Goal: Task Accomplishment & Management: Complete application form

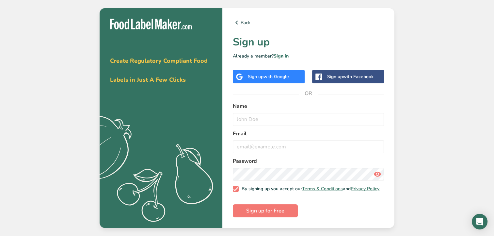
click at [251, 73] on div "Sign up with Google" at bounding box center [268, 76] width 41 height 7
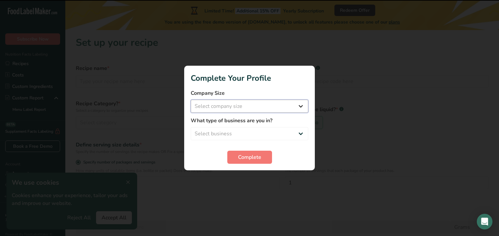
click at [264, 109] on select "Select company size Fewer than 10 Employees 10 to 50 Employees 51 to 500 Employ…" at bounding box center [249, 106] width 117 height 13
select select "1"
click at [191, 100] on select "Select company size Fewer than 10 Employees 10 to 50 Employees 51 to 500 Employ…" at bounding box center [249, 106] width 117 height 13
click at [257, 133] on select "Select business Packaged Food Manufacturer Restaurant & Cafe Bakery Meal Plans …" at bounding box center [249, 133] width 117 height 13
select select "8"
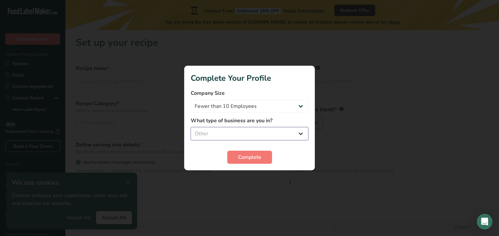
click at [191, 127] on select "Select business Packaged Food Manufacturer Restaurant & Cafe Bakery Meal Plans …" at bounding box center [249, 133] width 117 height 13
click at [252, 157] on span "Complete" at bounding box center [249, 157] width 23 height 8
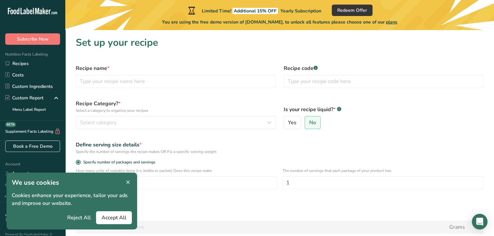
click at [129, 180] on icon at bounding box center [128, 182] width 6 height 9
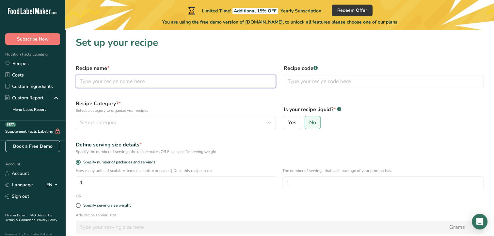
click at [179, 83] on input "text" at bounding box center [176, 81] width 200 height 13
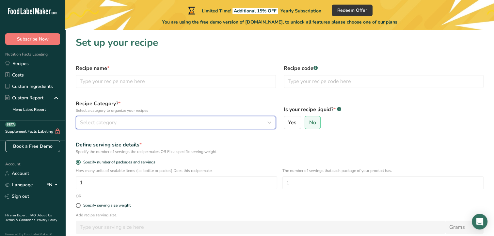
click at [164, 119] on div "Select category" at bounding box center [174, 122] width 188 height 8
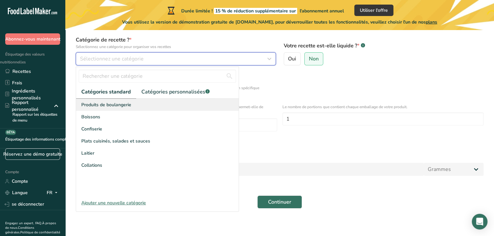
scroll to position [68, 0]
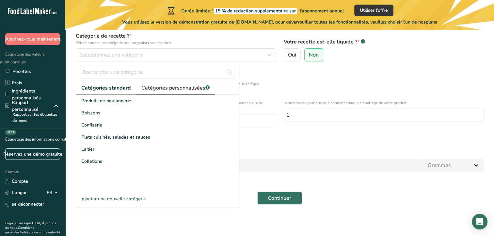
click at [188, 89] on font "Catégories personnalisées" at bounding box center [173, 87] width 64 height 7
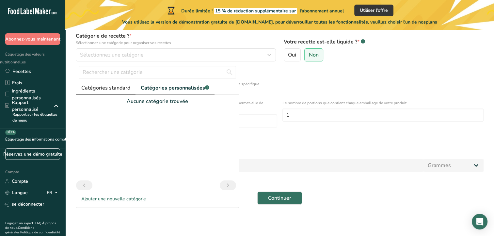
click at [120, 90] on font "Catégories standard" at bounding box center [105, 87] width 49 height 7
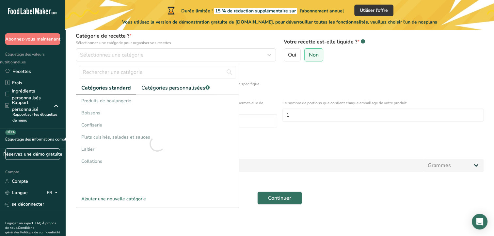
click at [116, 196] on font "Ajouter une nouvelle catégorie" at bounding box center [113, 198] width 65 height 6
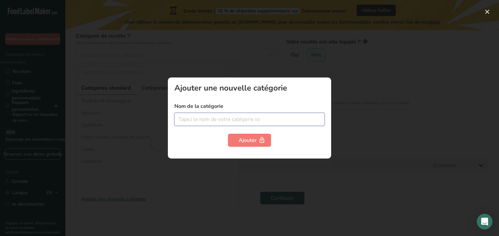
click at [224, 117] on input "text" at bounding box center [249, 119] width 150 height 13
type input "supplement"
click at [248, 137] on font "Ajouter" at bounding box center [248, 139] width 18 height 7
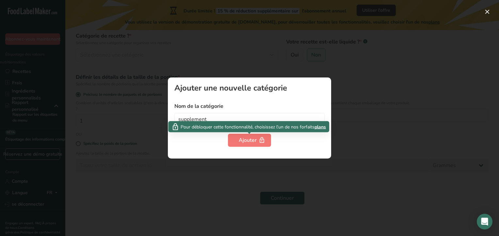
click at [343, 115] on div at bounding box center [249, 118] width 499 height 236
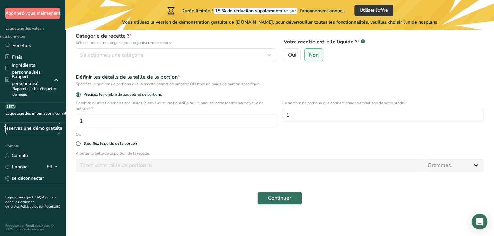
scroll to position [0, 0]
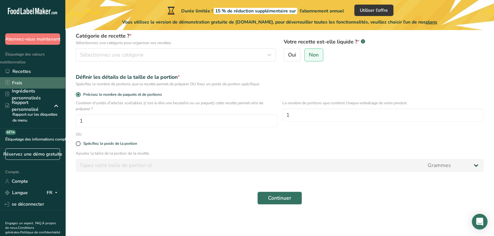
click at [31, 86] on link "Frais" at bounding box center [32, 82] width 65 height 11
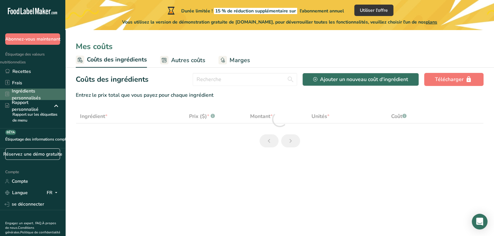
select select "1"
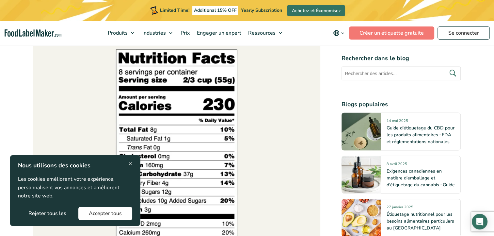
scroll to position [1306, 0]
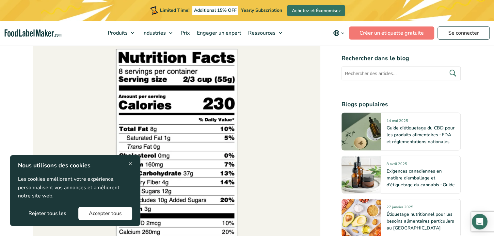
click at [132, 162] on span "×" at bounding box center [131, 163] width 4 height 9
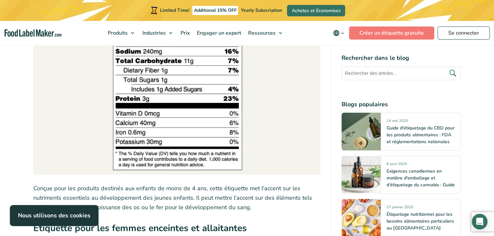
scroll to position [3993, 0]
